Goal: Check status: Check status

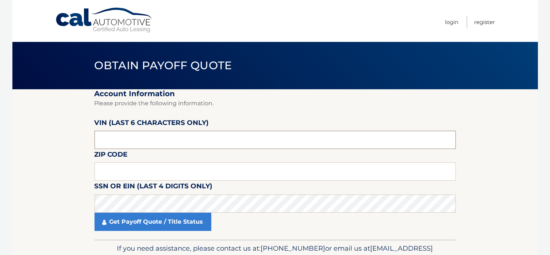
click at [168, 140] on input "text" at bounding box center [275, 140] width 361 height 18
type input "417322"
type input "10306"
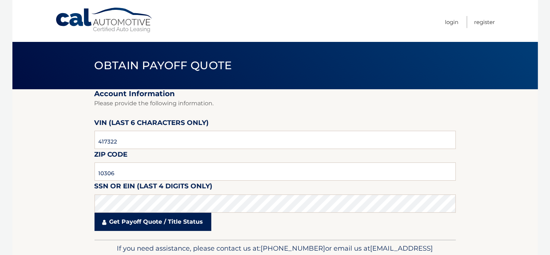
click at [191, 230] on link "Get Payoff Quote / Title Status" at bounding box center [153, 222] width 117 height 18
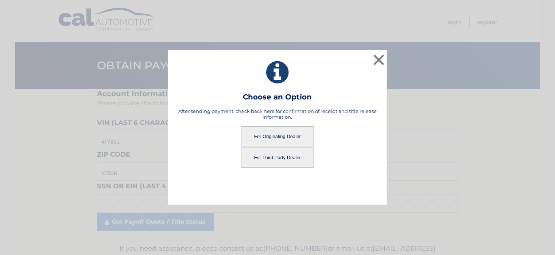
click at [273, 138] on button "For Originating Dealer" at bounding box center [277, 137] width 73 height 20
click at [284, 136] on button "For Originating Dealer" at bounding box center [277, 137] width 73 height 20
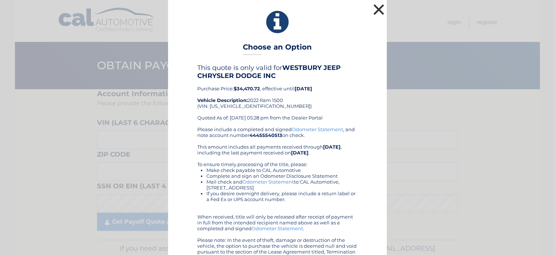
click at [378, 9] on button "×" at bounding box center [379, 9] width 15 height 15
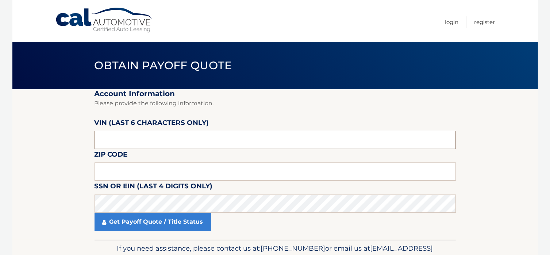
click at [126, 139] on input "text" at bounding box center [275, 140] width 361 height 18
type input "417322"
click at [118, 179] on input "text" at bounding box center [275, 172] width 361 height 18
type input "10306"
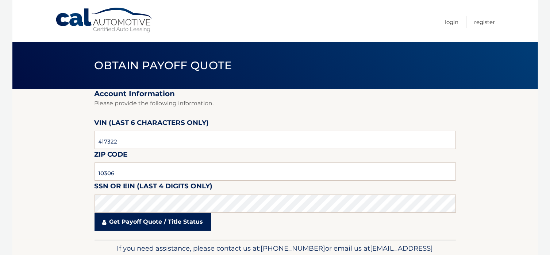
click at [114, 222] on link "Get Payoff Quote / Title Status" at bounding box center [153, 222] width 117 height 18
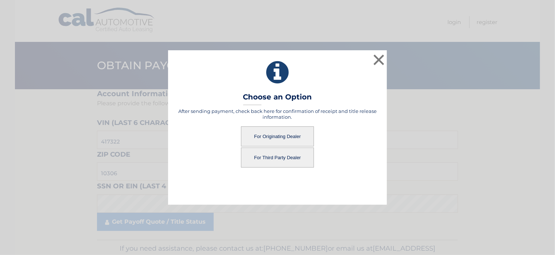
click at [267, 159] on button "For Third Party Dealer" at bounding box center [277, 158] width 73 height 20
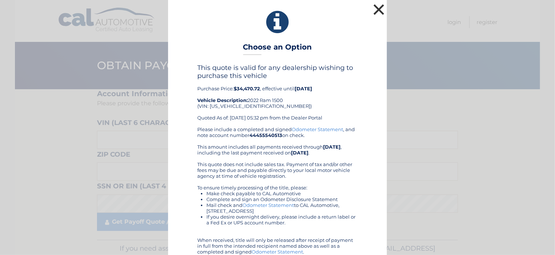
click at [379, 8] on button "×" at bounding box center [379, 9] width 15 height 15
